Goal: Information Seeking & Learning: Understand process/instructions

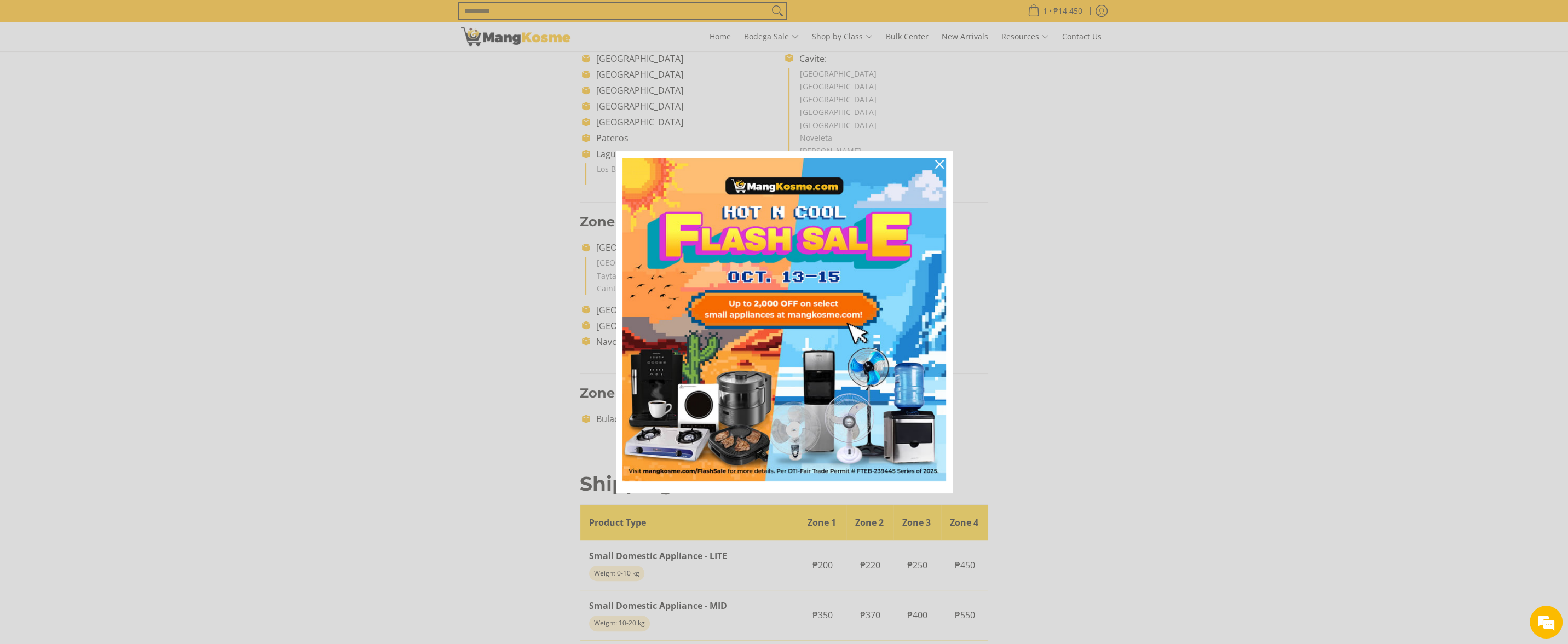
scroll to position [643, 0]
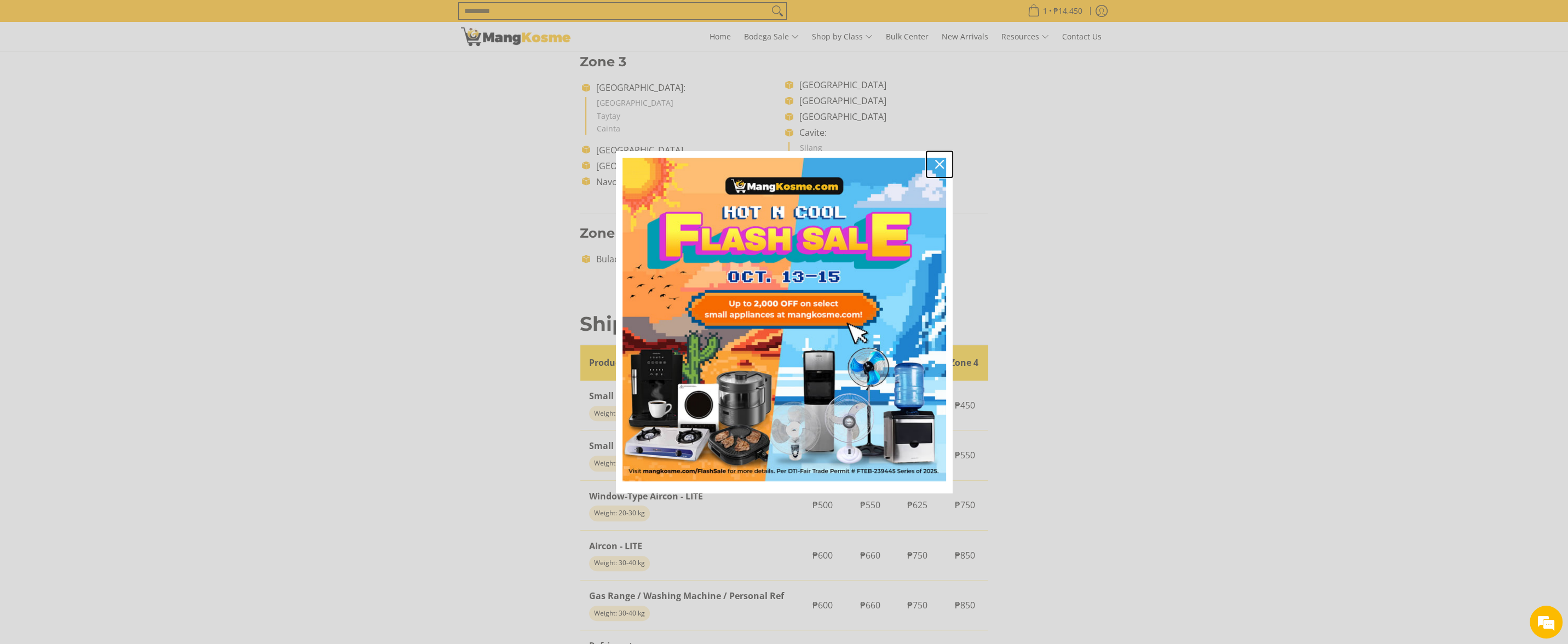
click at [939, 163] on icon "close icon" at bounding box center [939, 164] width 9 height 9
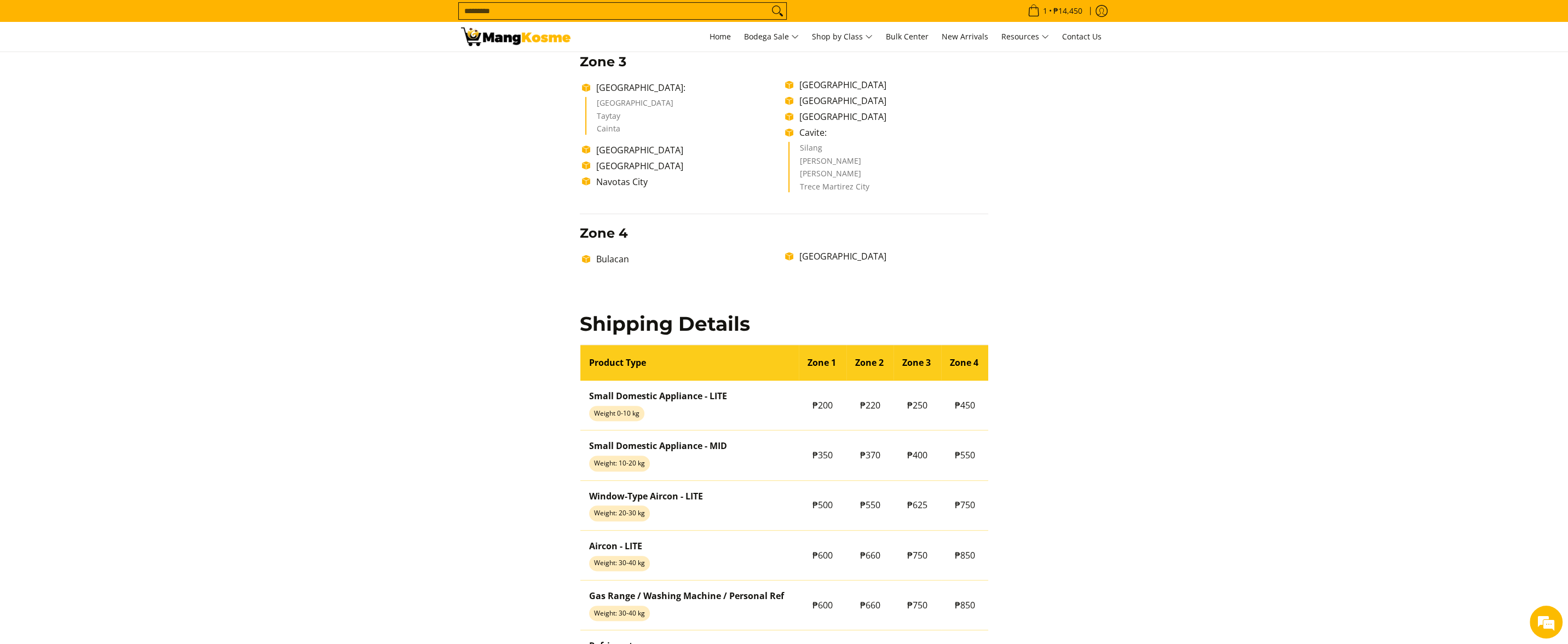
click at [942, 164] on li "[PERSON_NAME]" at bounding box center [889, 164] width 178 height 13
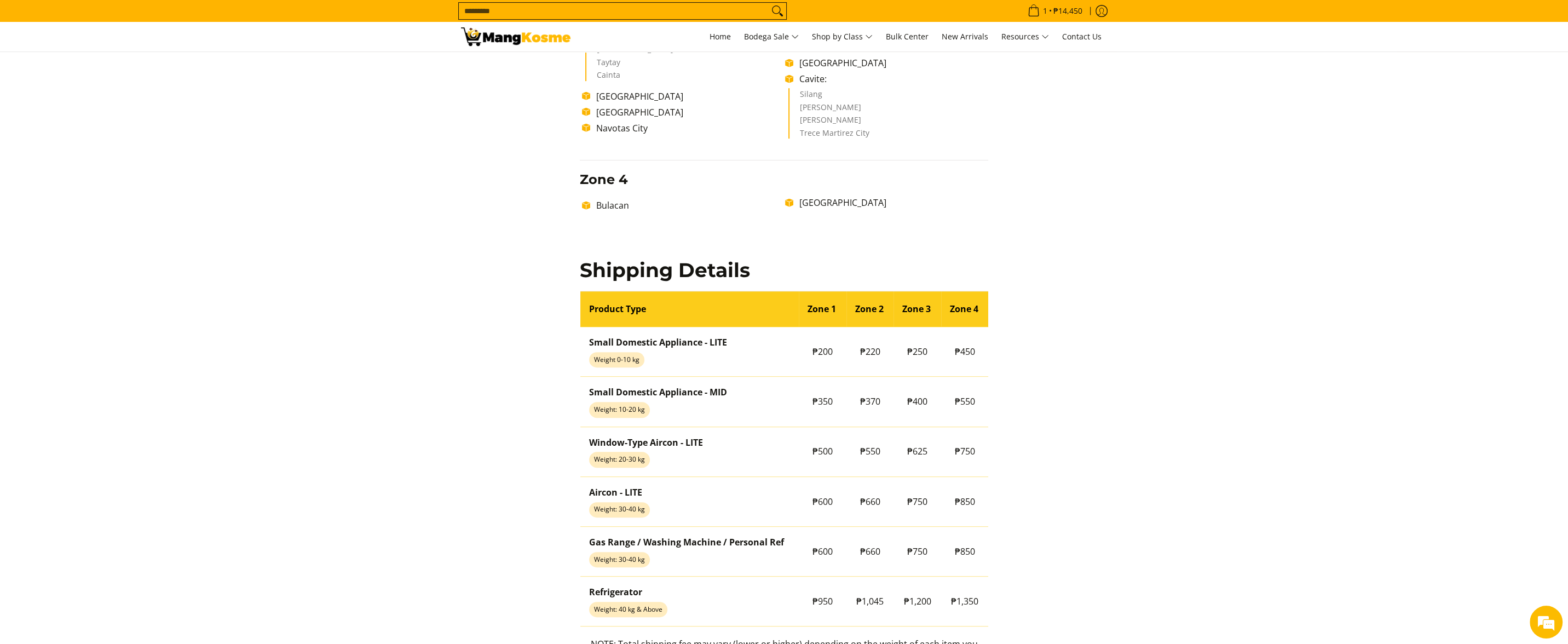
scroll to position [740, 0]
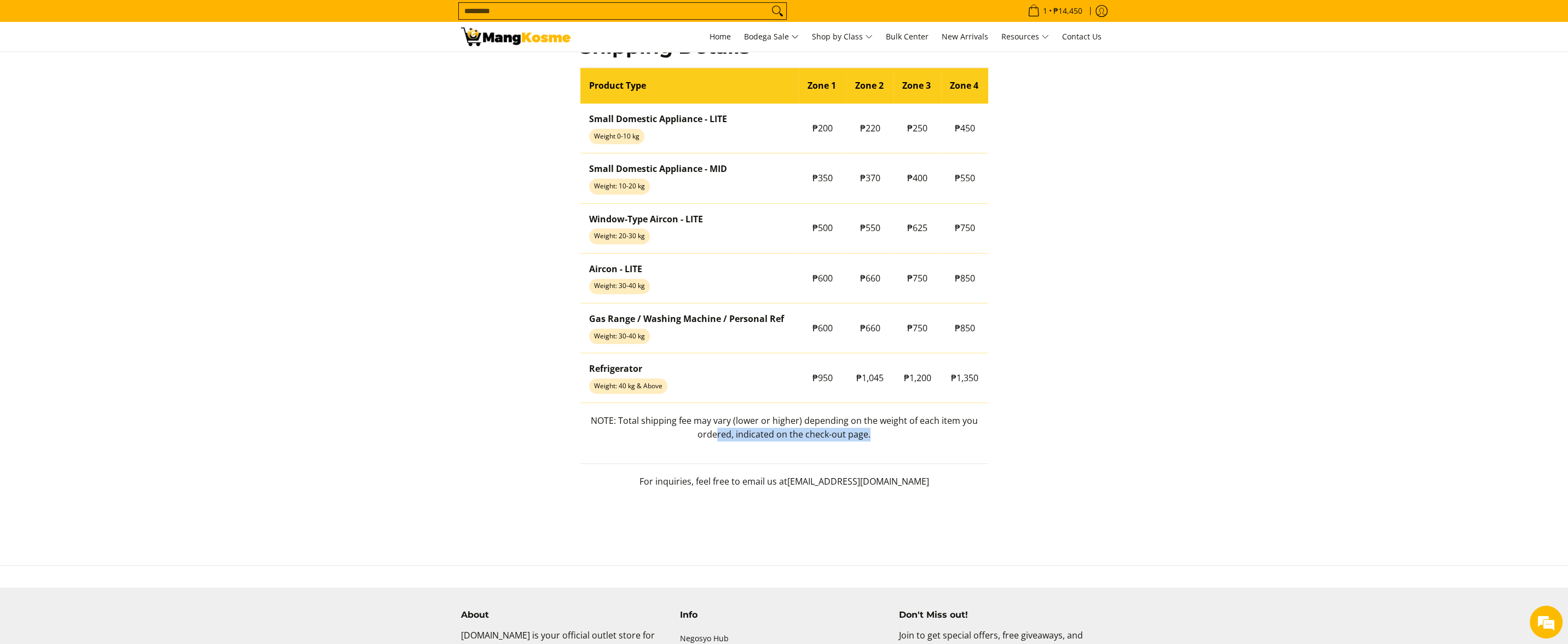
drag, startPoint x: 889, startPoint y: 433, endPoint x: 718, endPoint y: 433, distance: 171.0
click at [720, 433] on p "NOTE: Total shipping fee may vary (lower or higher) depending on the weight of …" at bounding box center [784, 433] width 409 height 38
click at [667, 438] on p "NOTE: Total shipping fee may vary (lower or higher) depending on the weight of …" at bounding box center [784, 433] width 409 height 38
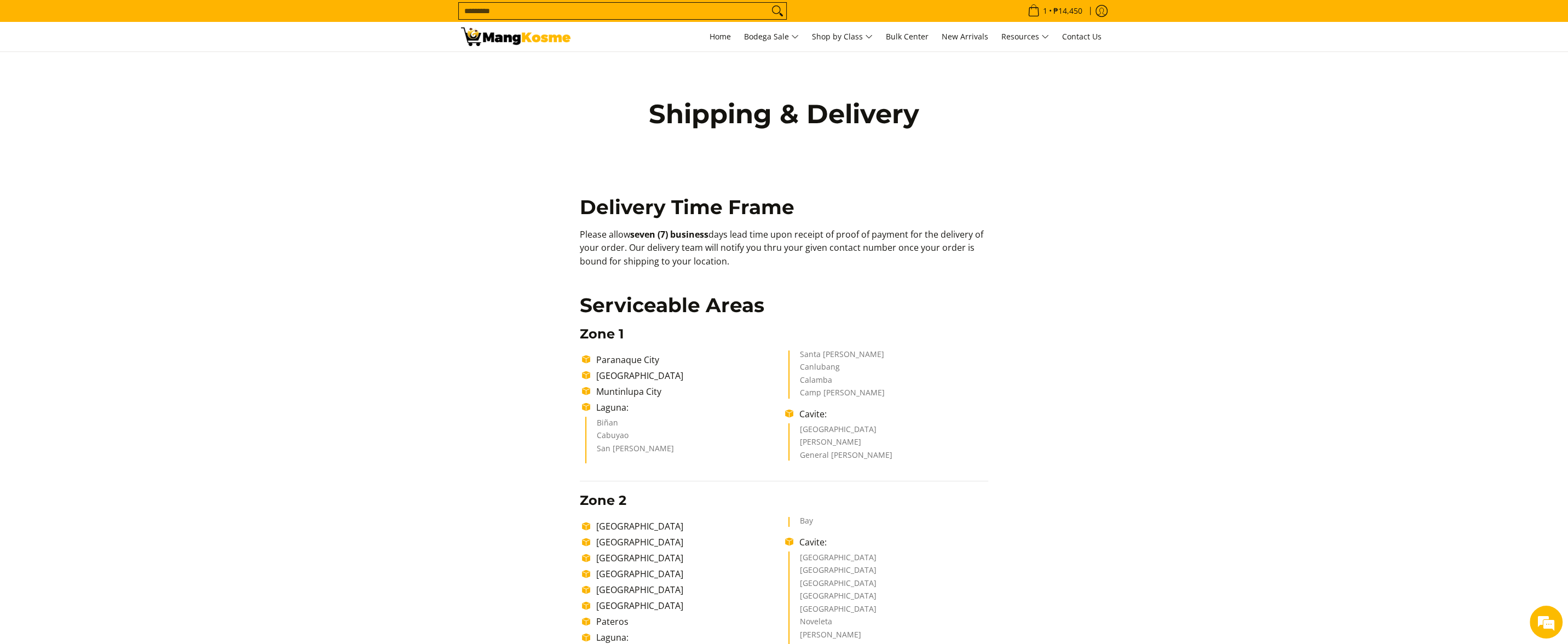
scroll to position [12, 0]
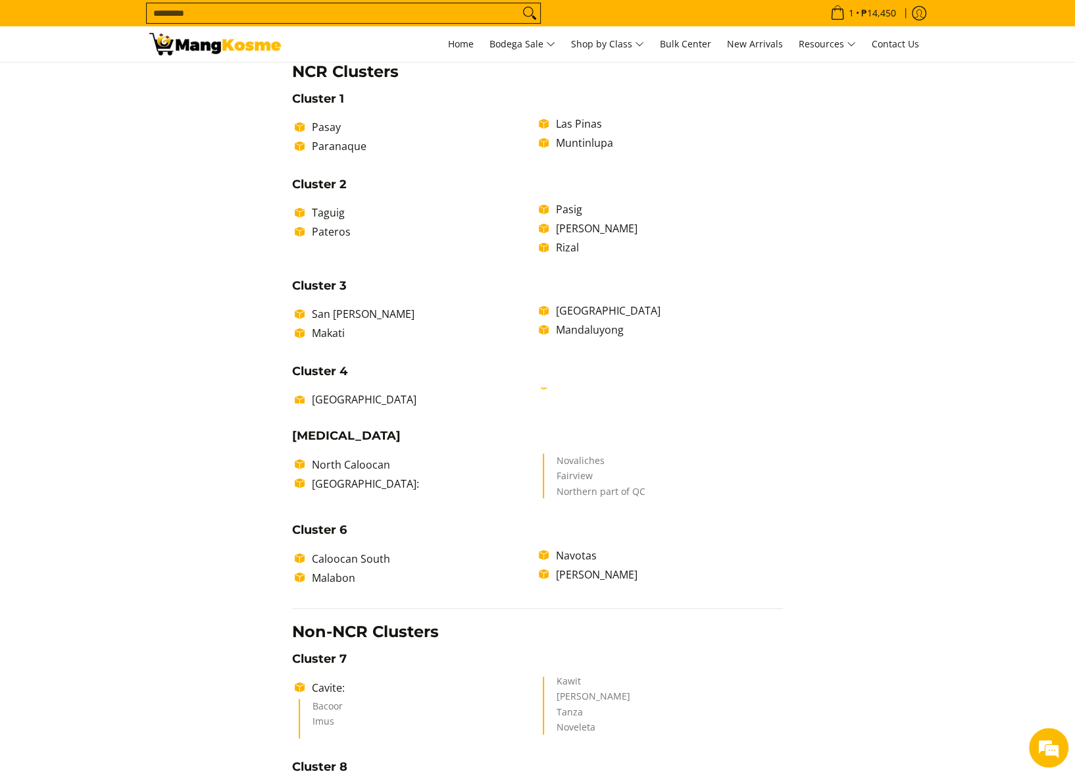
scroll to position [341, 0]
